Goal: Transaction & Acquisition: Purchase product/service

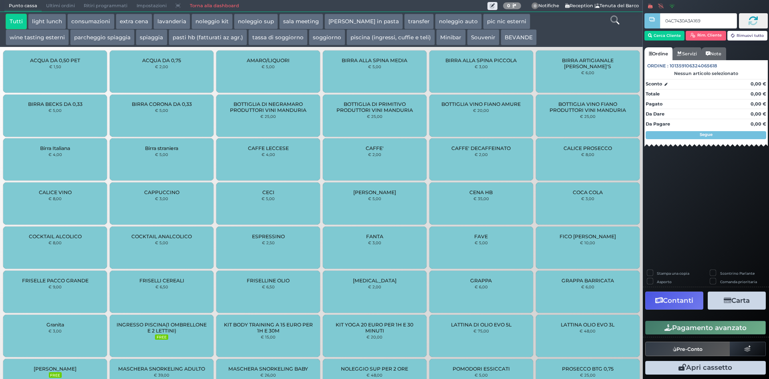
type input "04C7430A3A1691"
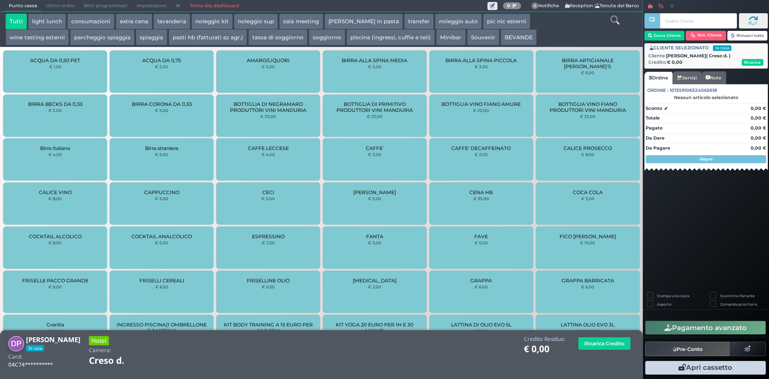
click at [347, 36] on button "piscina (ingressi, cuffie e teli)" at bounding box center [391, 37] width 89 height 16
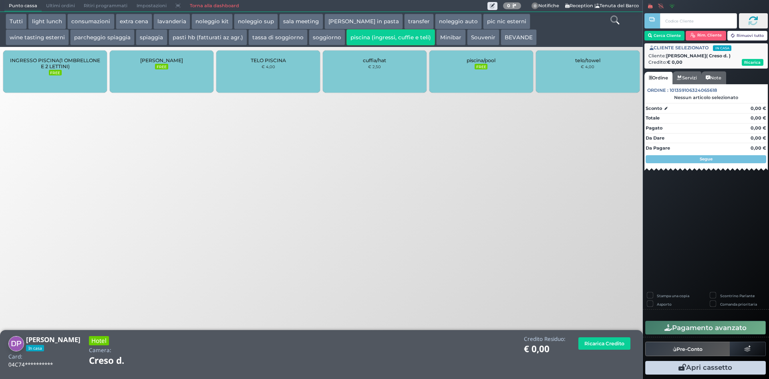
click at [243, 62] on div "TELO PISCINA € 4,00" at bounding box center [268, 71] width 104 height 42
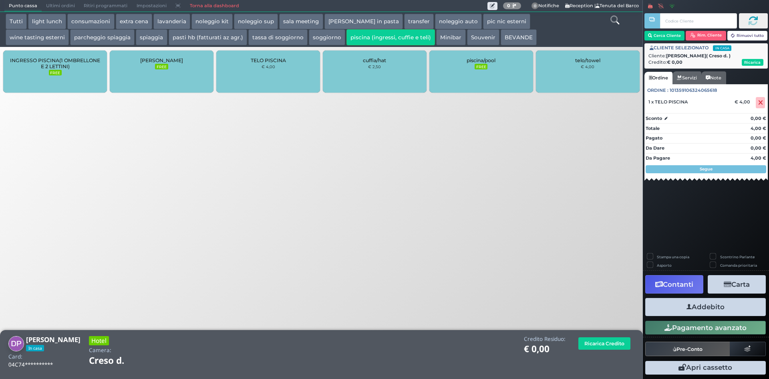
click at [268, 75] on div "TELO PISCINA € 4,00" at bounding box center [268, 71] width 104 height 42
click at [712, 305] on button "Addebito" at bounding box center [705, 307] width 121 height 18
